Goal: Task Accomplishment & Management: Complete application form

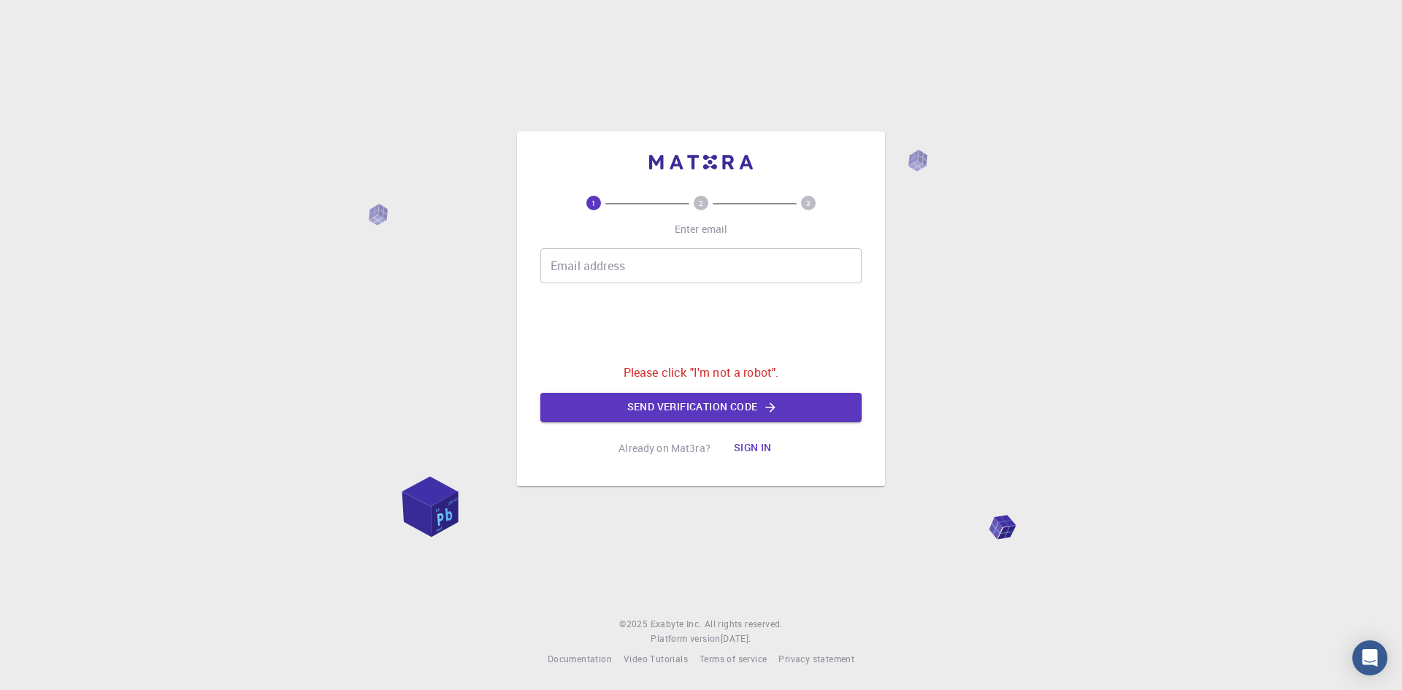
click at [653, 248] on input "Email address" at bounding box center [700, 265] width 321 height 35
type input "[EMAIL_ADDRESS][DOMAIN_NAME]"
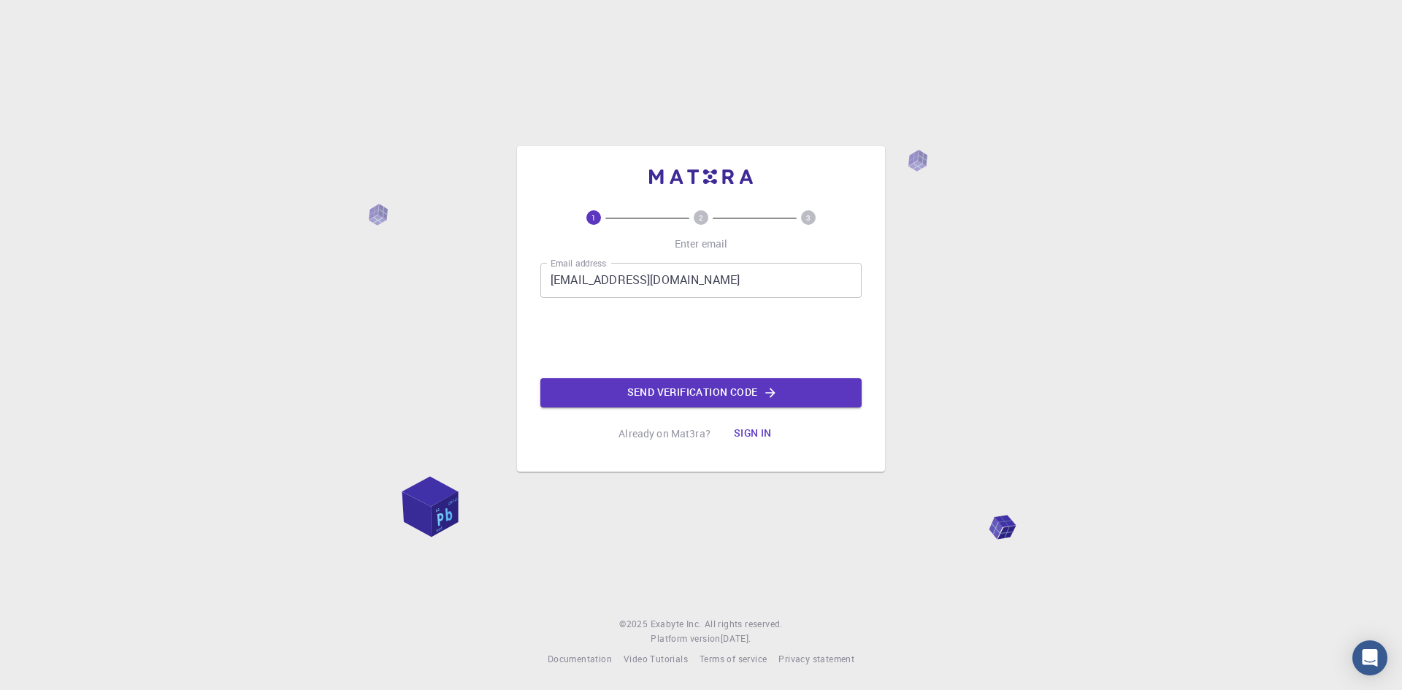
click at [691, 308] on div "Email address [EMAIL_ADDRESS][DOMAIN_NAME] Email address 0cAFcWeA6OsX5o96--8BUI…" at bounding box center [700, 335] width 321 height 145
click at [670, 386] on button "Send verification code" at bounding box center [700, 392] width 321 height 29
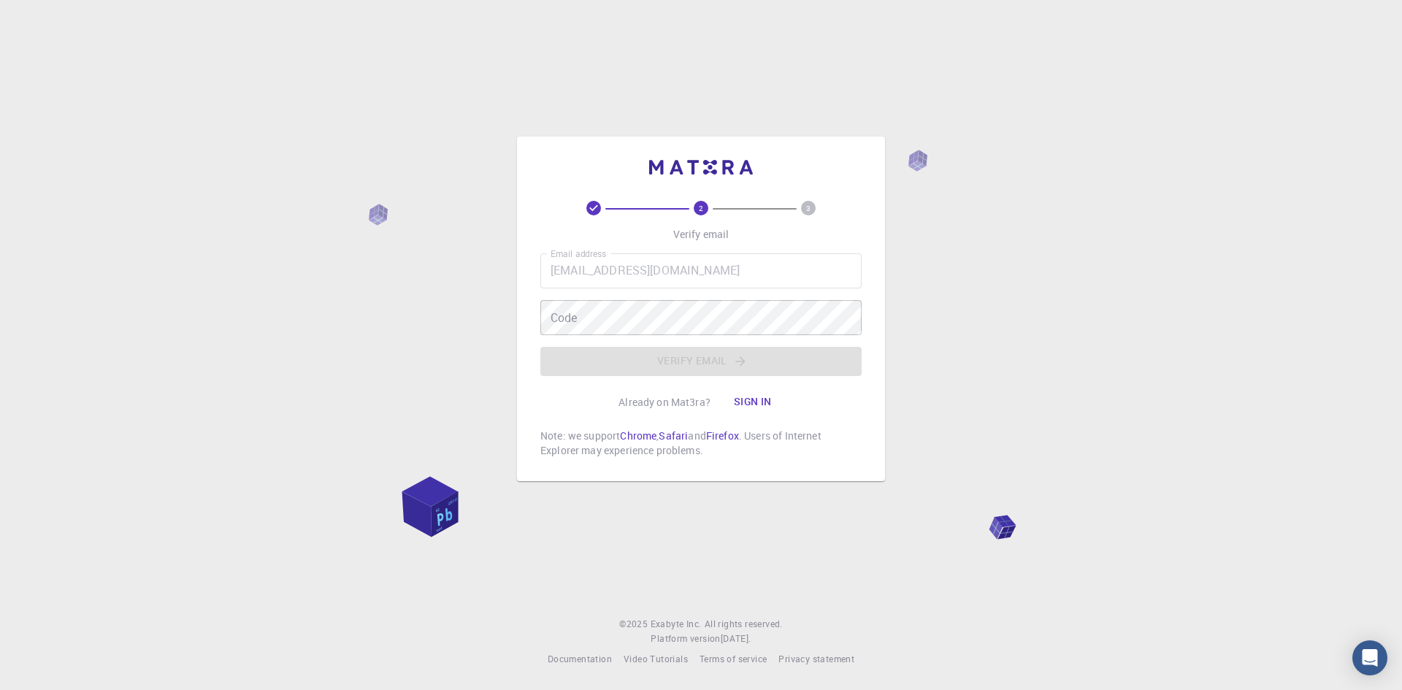
click at [615, 304] on div "Email address [EMAIL_ADDRESS][DOMAIN_NAME] Email address Code Code Verify email" at bounding box center [700, 314] width 321 height 123
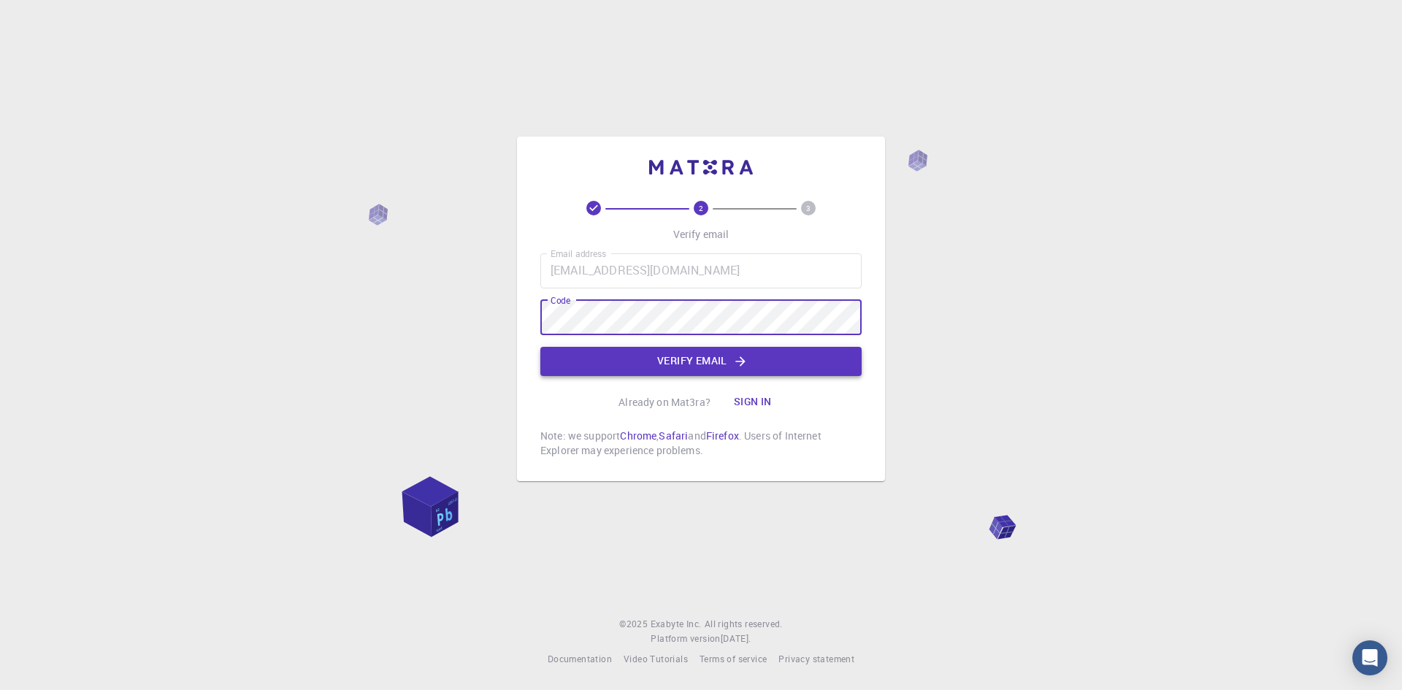
click at [624, 350] on button "Verify email" at bounding box center [700, 361] width 321 height 29
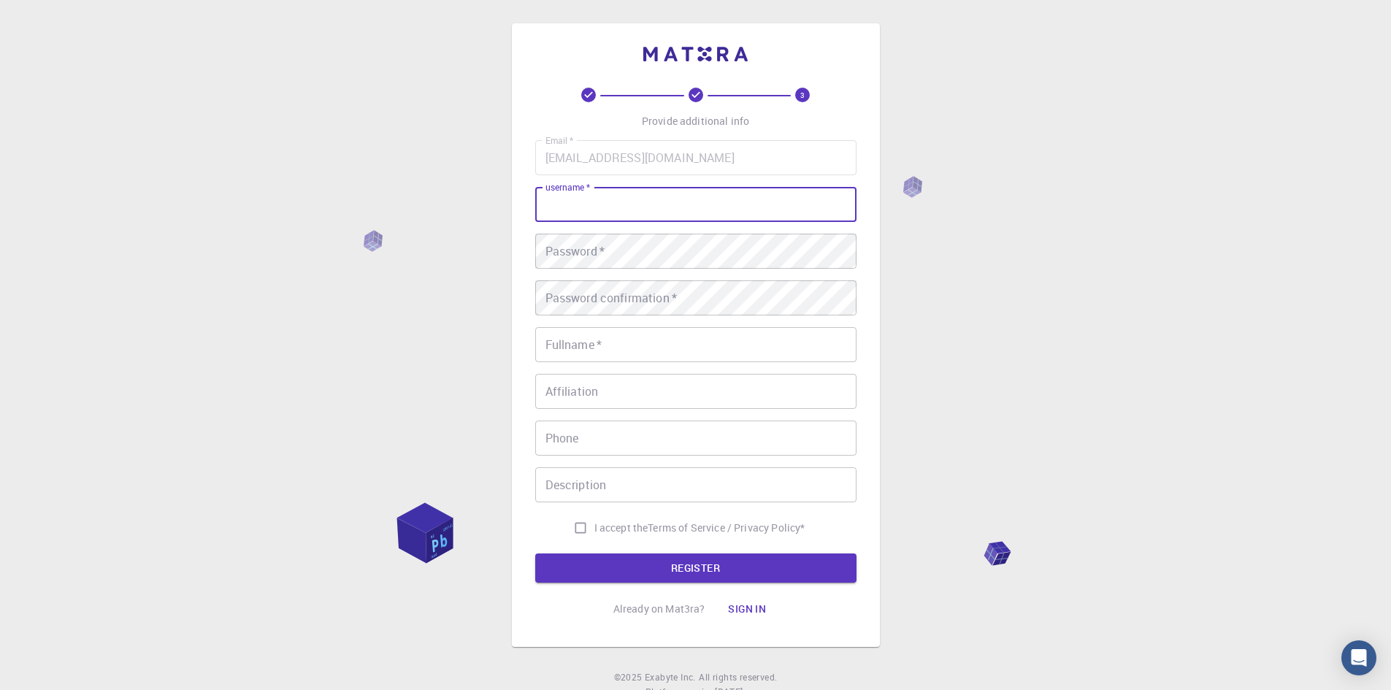
click at [621, 215] on input "username   *" at bounding box center [695, 204] width 321 height 35
type input "sonia11"
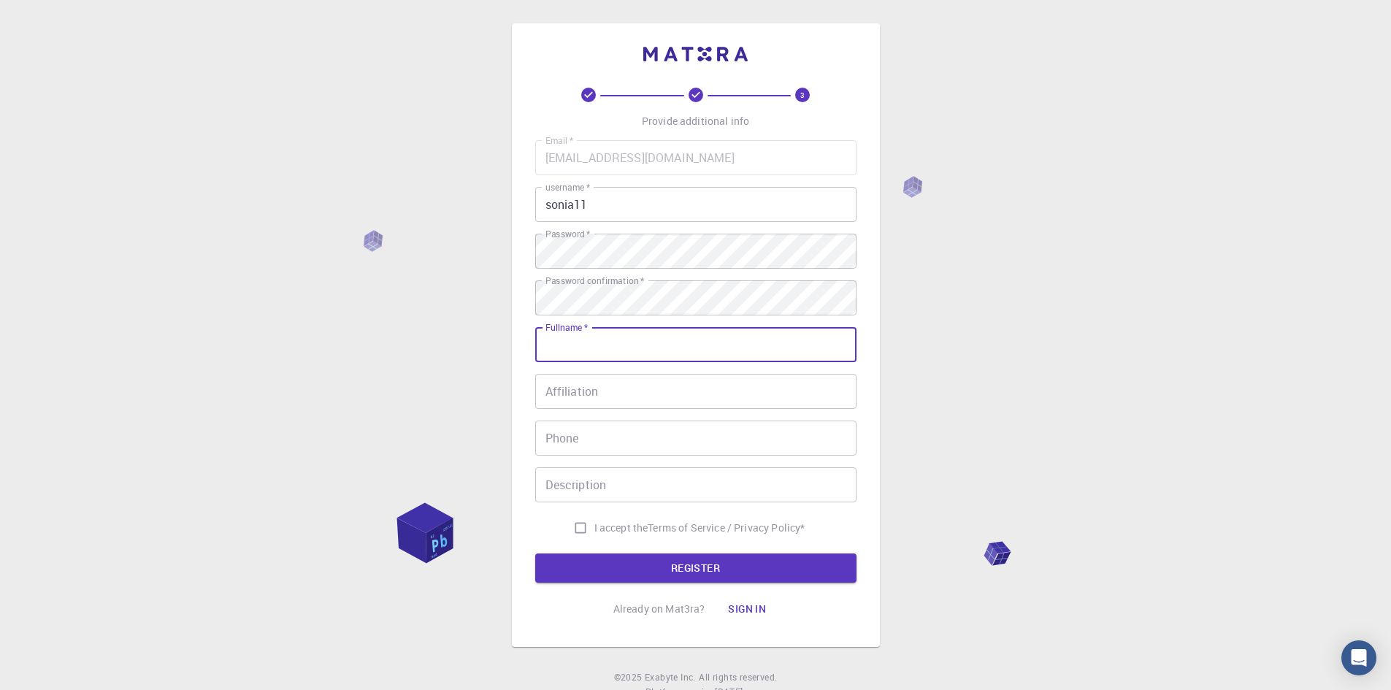
click at [613, 327] on input "Fullname   *" at bounding box center [695, 344] width 321 height 35
type input "[PERSON_NAME]"
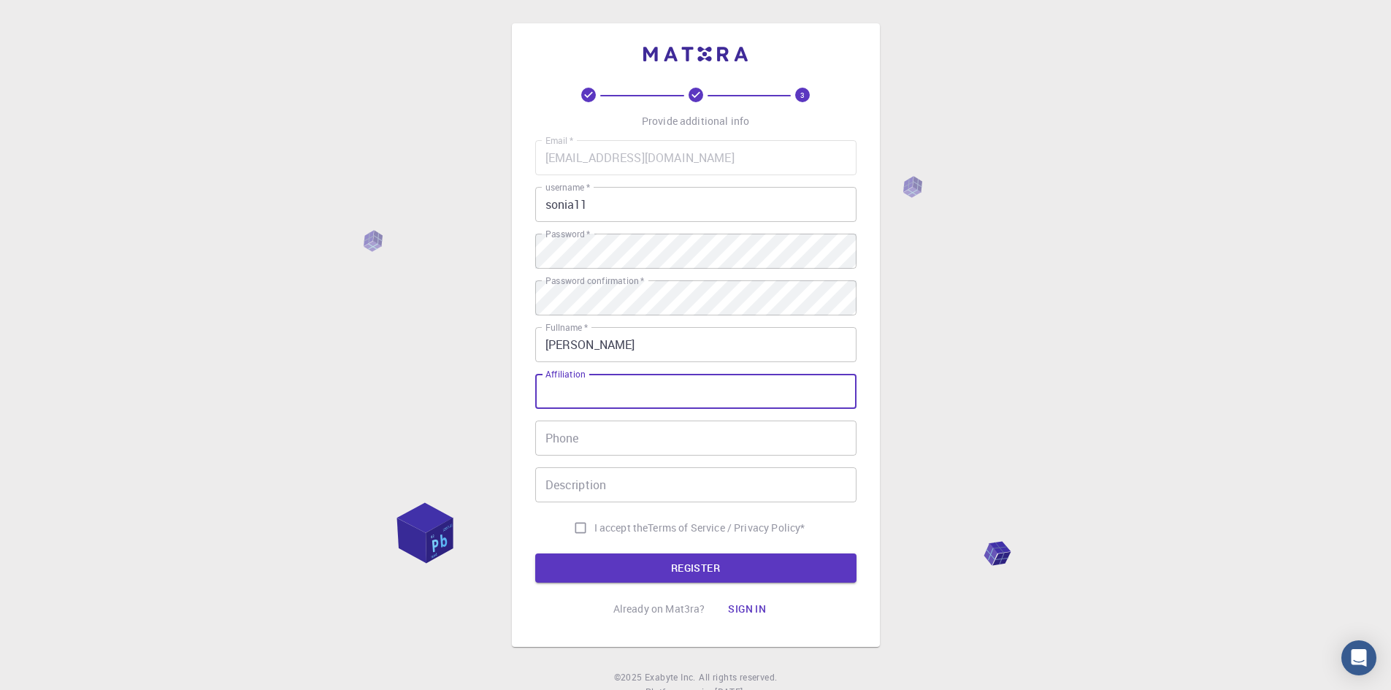
click at [608, 404] on input "Affiliation" at bounding box center [695, 391] width 321 height 35
type input "nit"
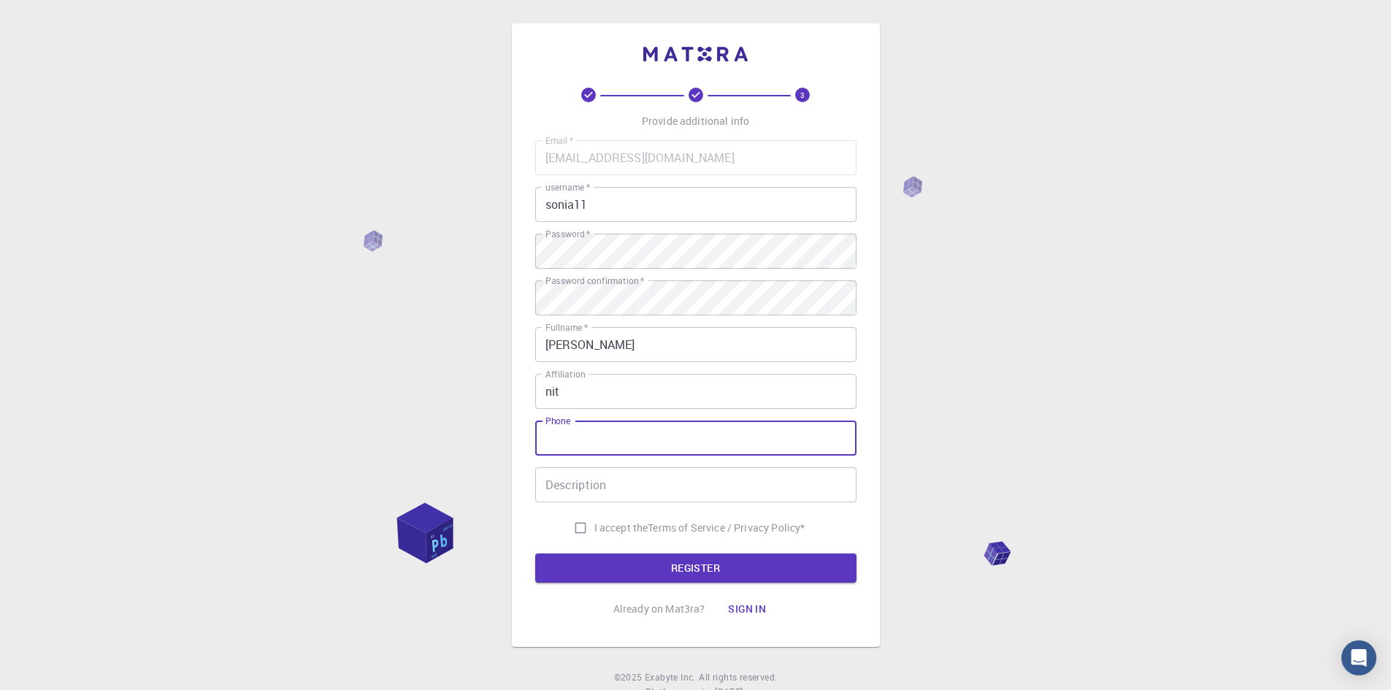
click at [601, 436] on input "Phone" at bounding box center [695, 437] width 321 height 35
type input "9466477014"
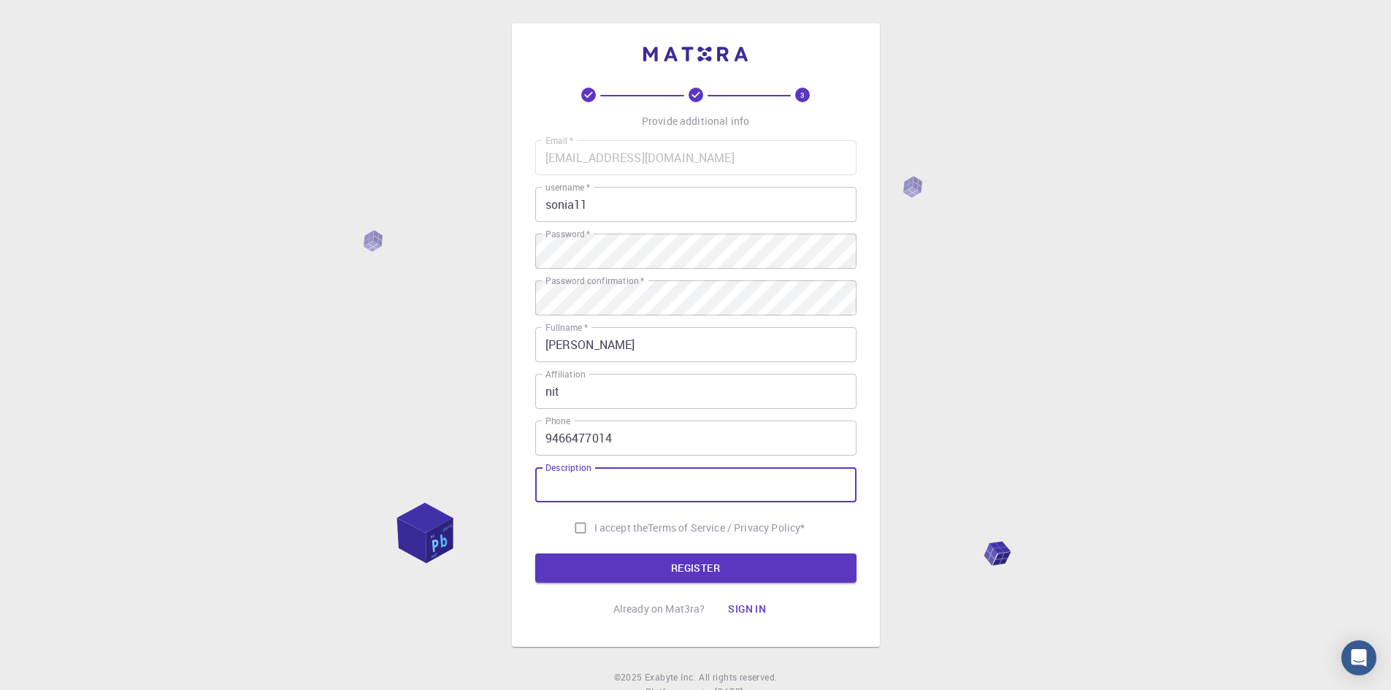
click at [580, 488] on input "Description" at bounding box center [695, 484] width 321 height 35
type input "beginner"
click at [575, 522] on input "I accept the Terms of Service / Privacy Policy *" at bounding box center [581, 528] width 28 height 28
checkbox input "true"
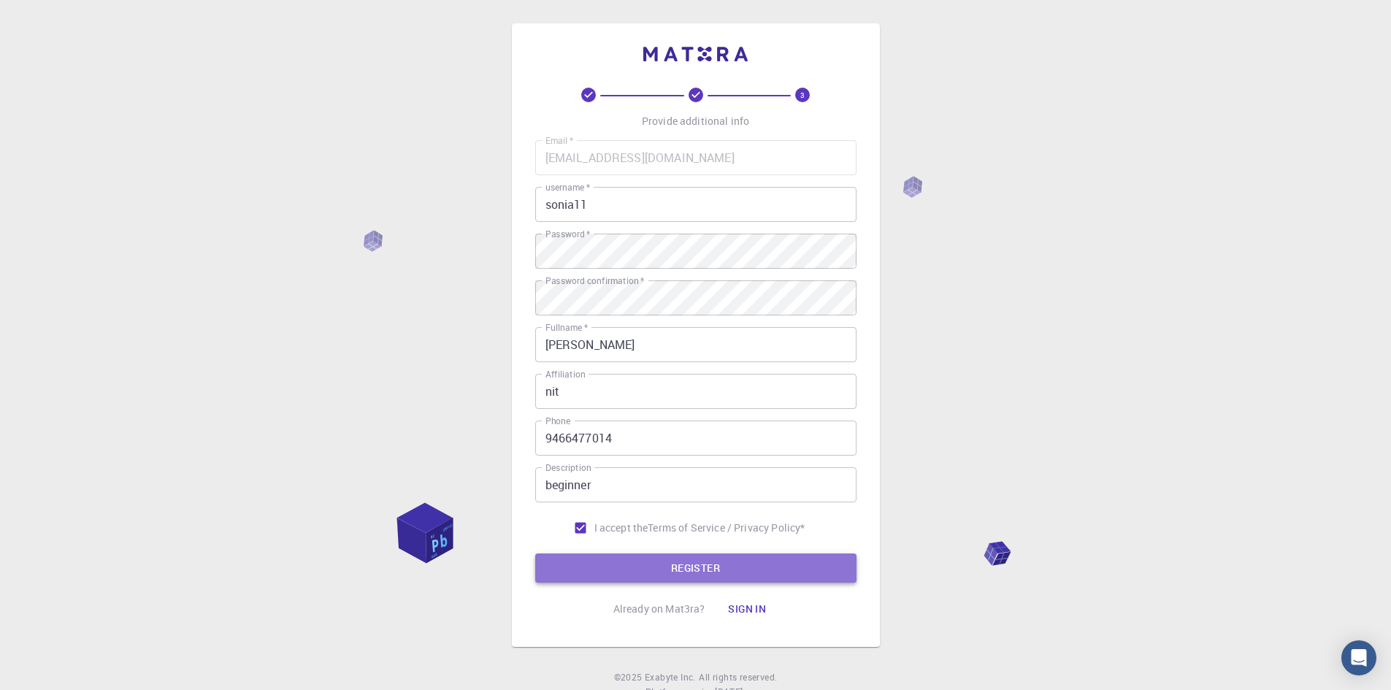
click at [576, 571] on button "REGISTER" at bounding box center [695, 567] width 321 height 29
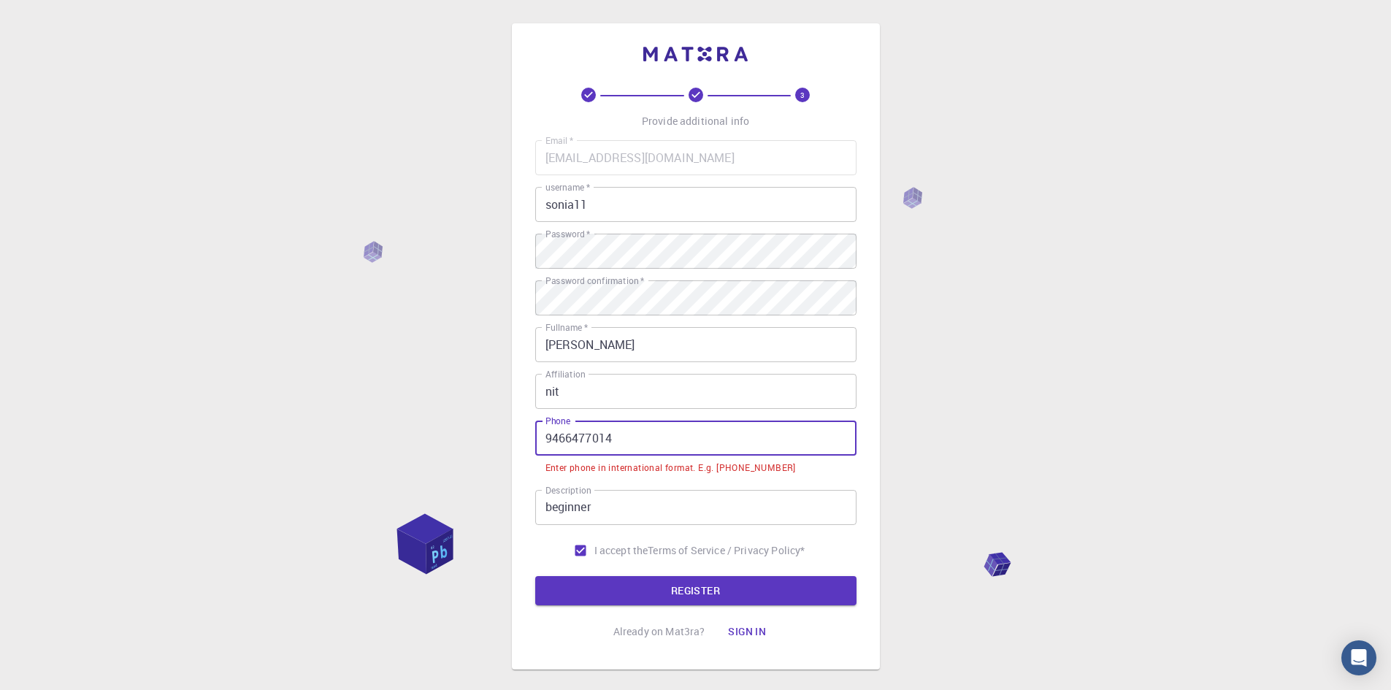
click at [539, 443] on input "9466477014" at bounding box center [695, 437] width 321 height 35
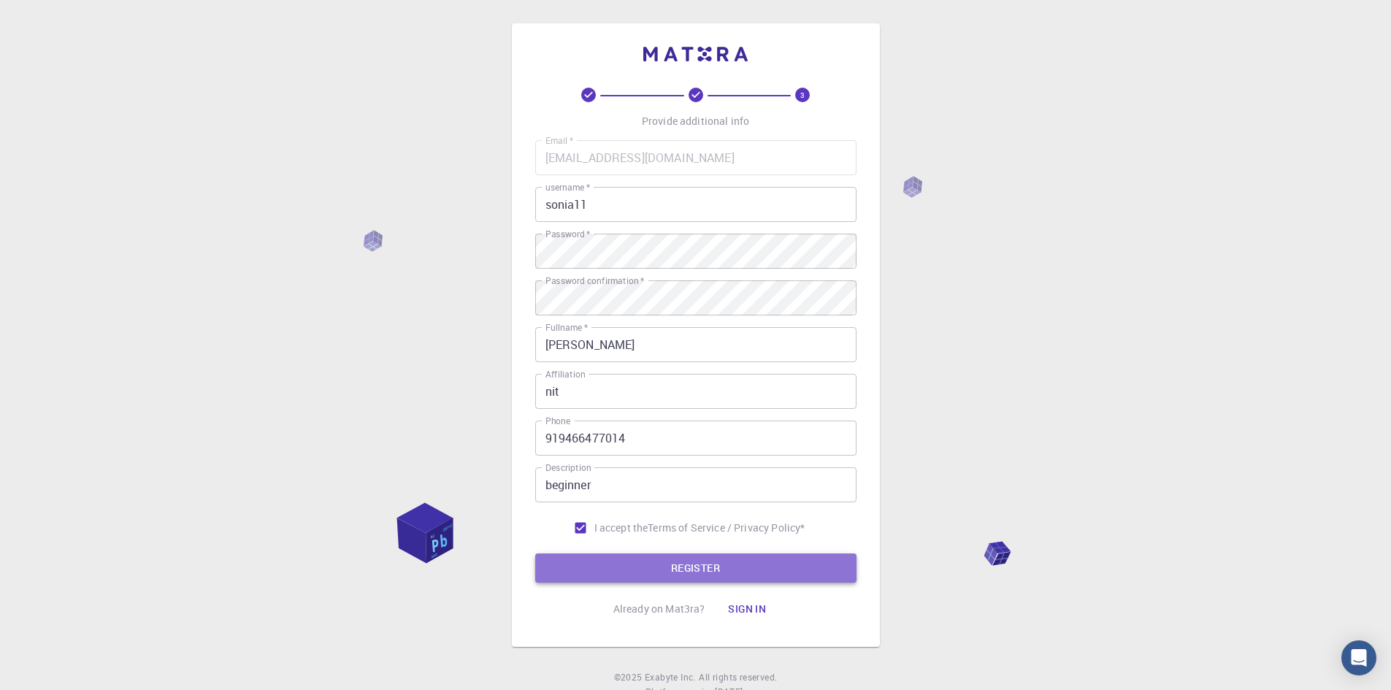
click at [592, 560] on button "REGISTER" at bounding box center [695, 567] width 321 height 29
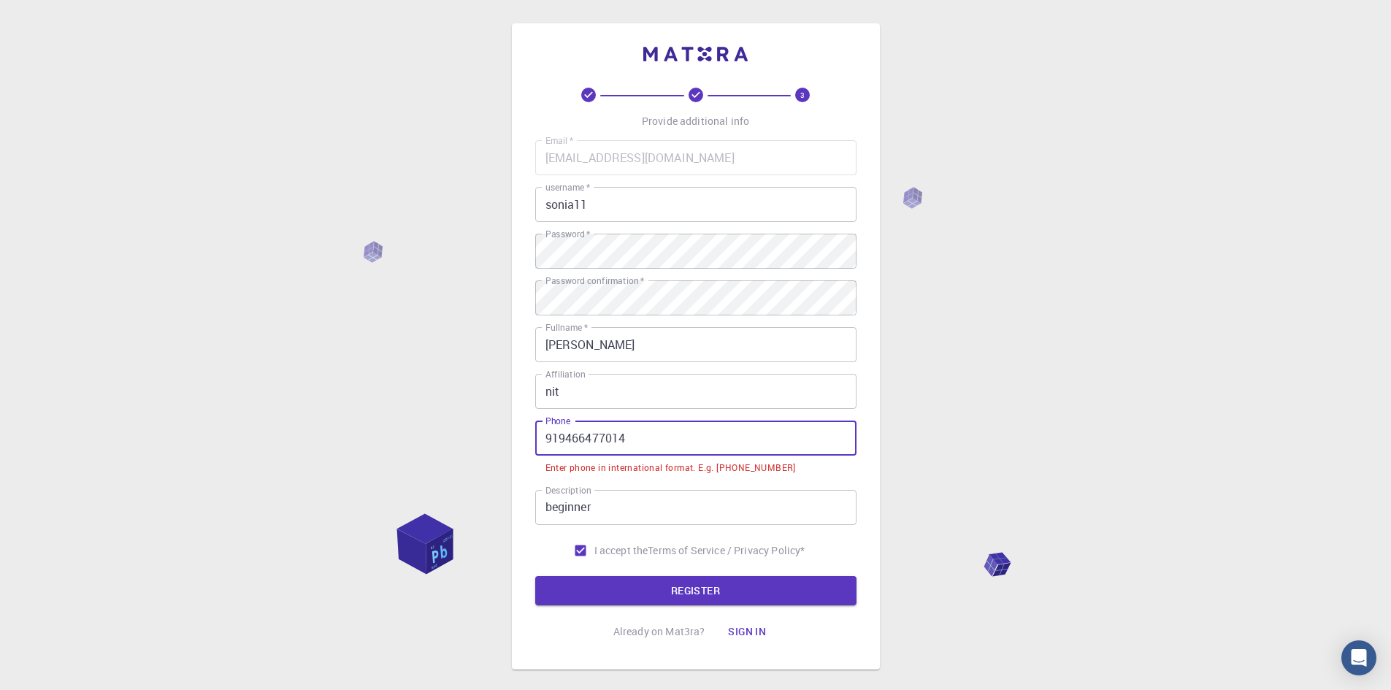
click at [550, 444] on input "919466477014" at bounding box center [695, 437] width 321 height 35
click at [546, 439] on input "919466477014" at bounding box center [695, 437] width 321 height 35
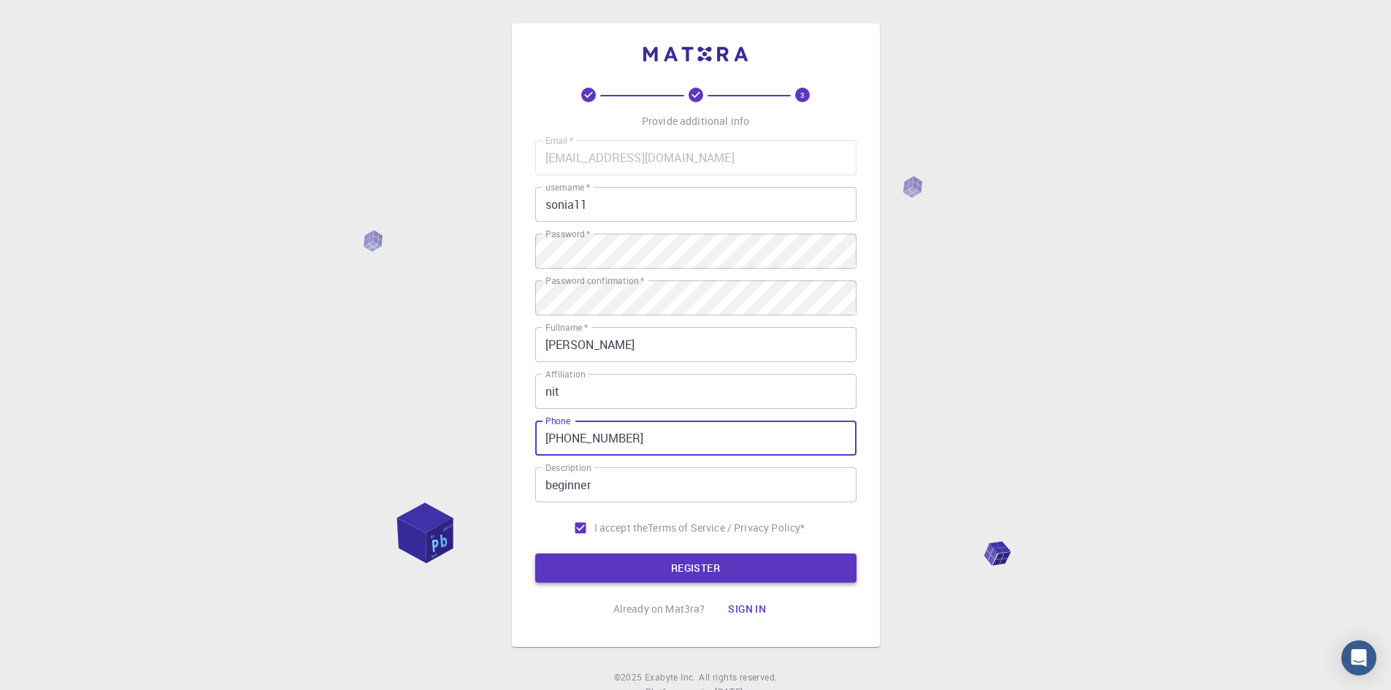
type input "[PHONE_NUMBER]"
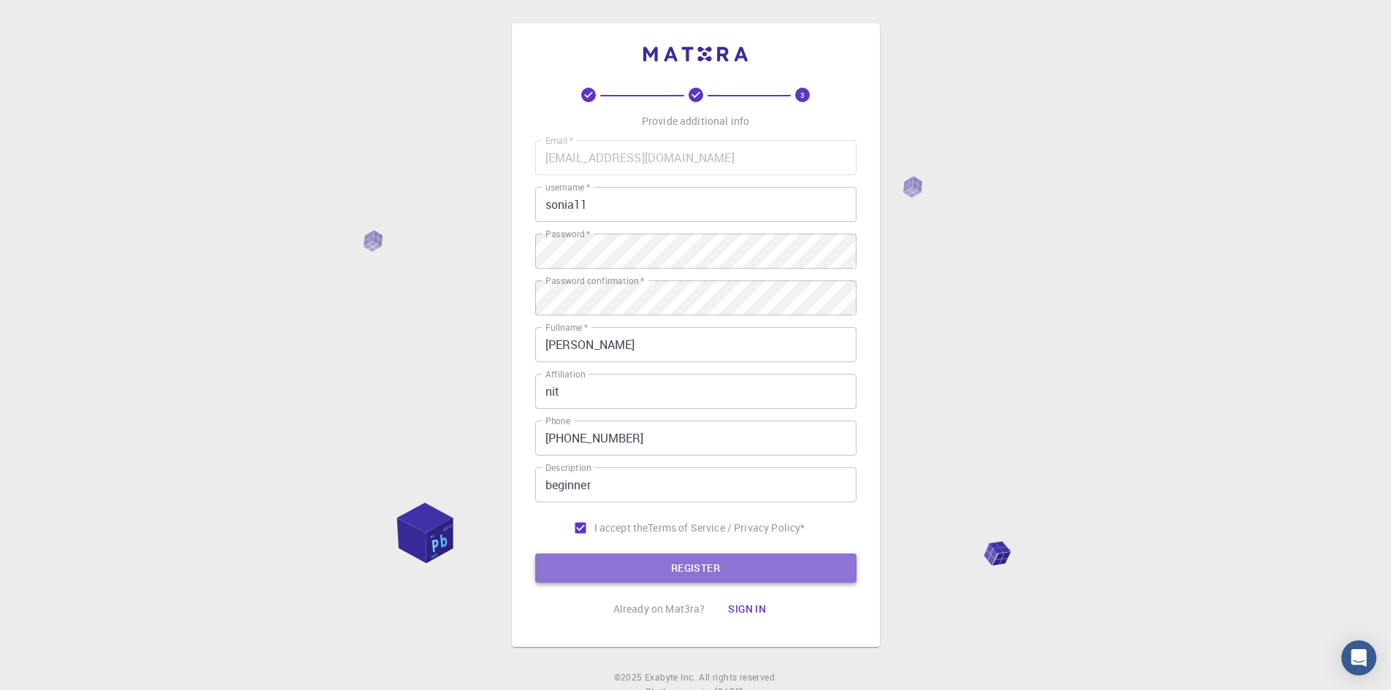
click at [701, 566] on button "REGISTER" at bounding box center [695, 567] width 321 height 29
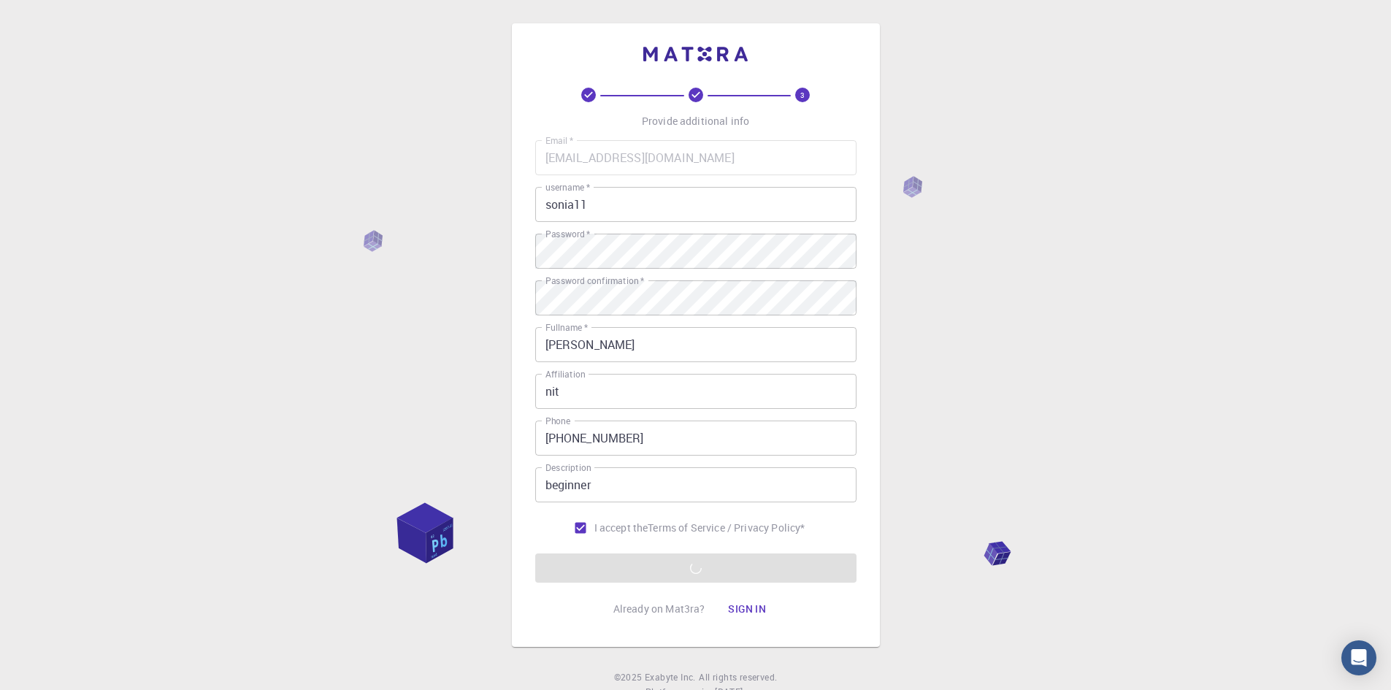
click at [1187, 105] on div "3 Provide additional info Email   * [EMAIL_ADDRESS][DOMAIN_NAME] Email   * user…" at bounding box center [695, 371] width 1391 height 743
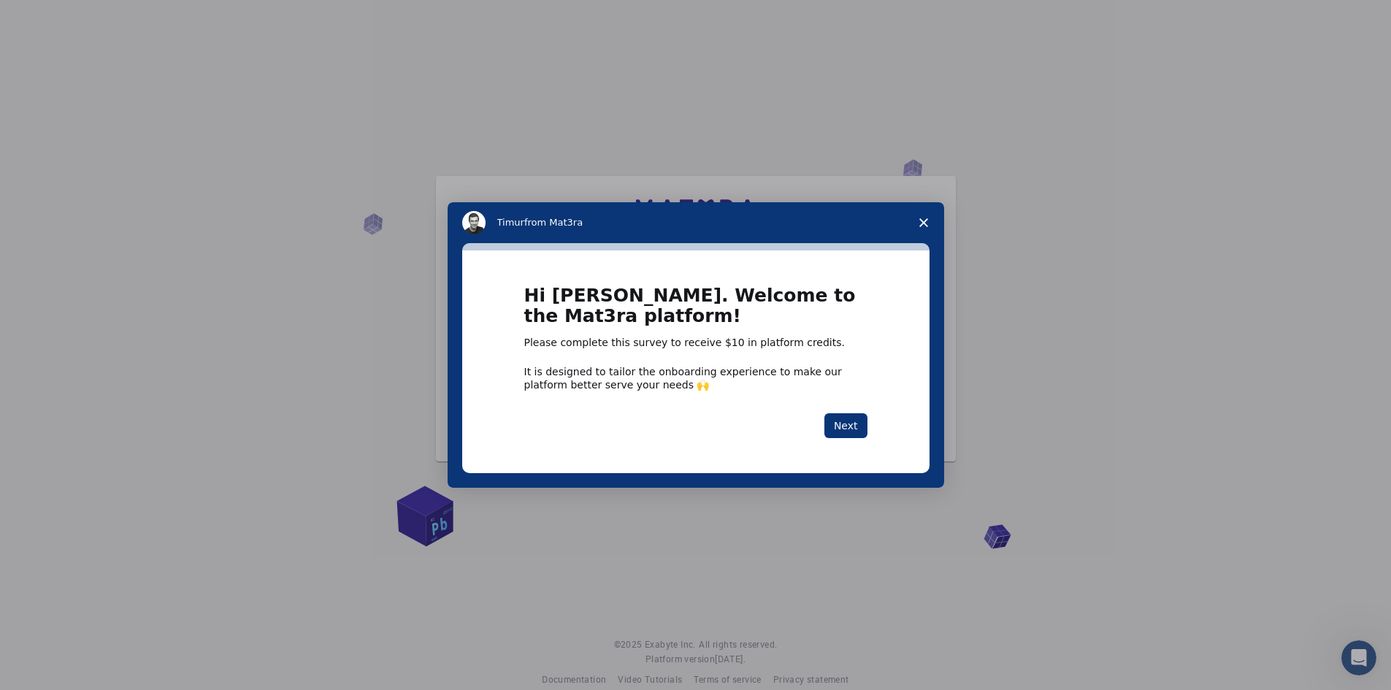
click at [923, 223] on polygon "Close survey" at bounding box center [923, 222] width 9 height 9
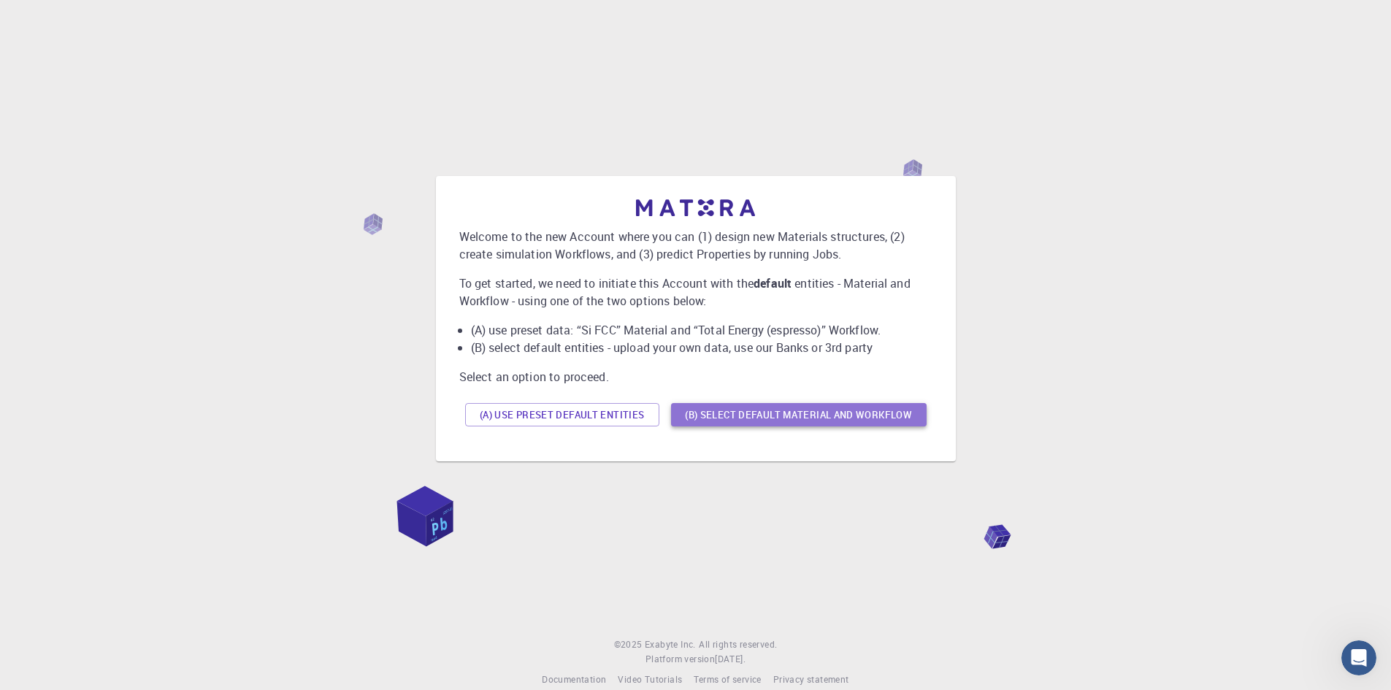
click at [826, 424] on button "(B) Select default material and workflow" at bounding box center [799, 414] width 256 height 23
